Goal: Navigation & Orientation: Find specific page/section

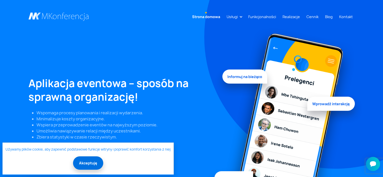
click at [85, 166] on button "Akceptuję" at bounding box center [88, 162] width 30 height 13
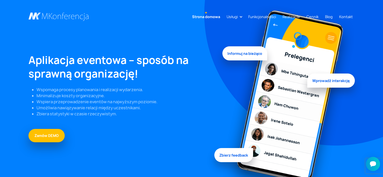
scroll to position [50, 0]
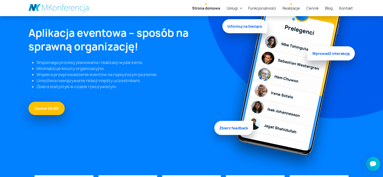
click at [299, 8] on link "Realizacje" at bounding box center [290, 8] width 21 height 9
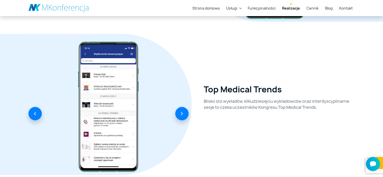
scroll to position [1133, 0]
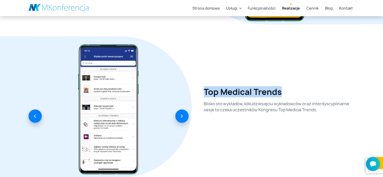
drag, startPoint x: 204, startPoint y: 91, endPoint x: 284, endPoint y: 86, distance: 80.0
click at [284, 86] on div "Top Medical Trends Blisko sto wykładów, kilkudziesięciu wykładowców oraz interd…" at bounding box center [275, 106] width 166 height 141
copy h2 "Top Medical Trends"
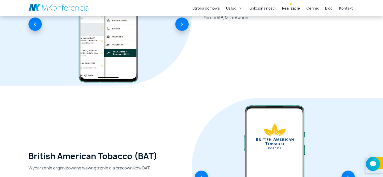
scroll to position [1057, 0]
